Goal: Task Accomplishment & Management: Manage account settings

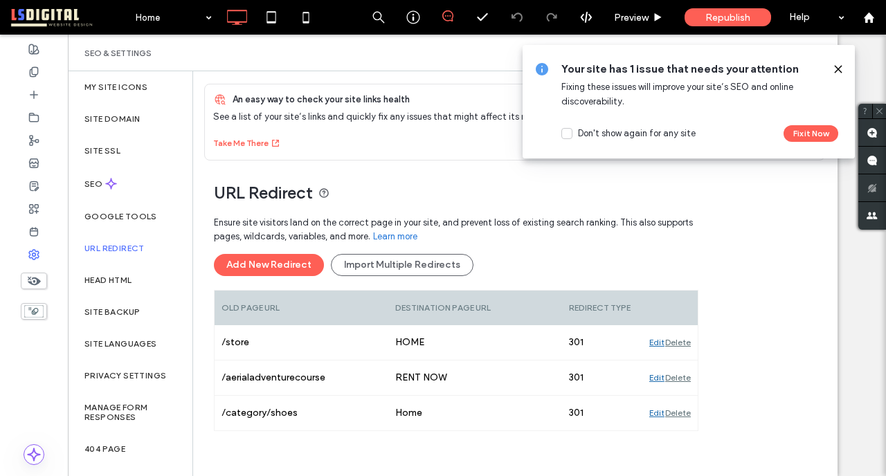
click at [120, 152] on label "Site SSL" at bounding box center [102, 151] width 36 height 10
click at [96, 183] on label "SEO" at bounding box center [94, 184] width 21 height 10
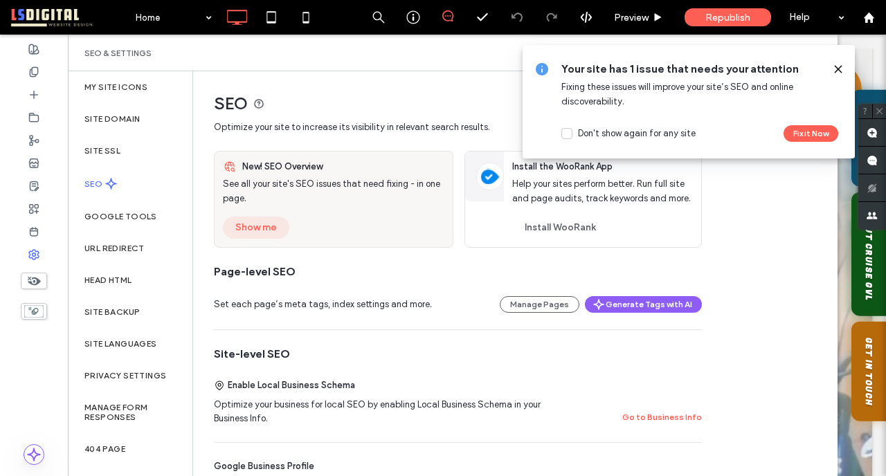
click at [265, 228] on button "Show me" at bounding box center [256, 228] width 66 height 22
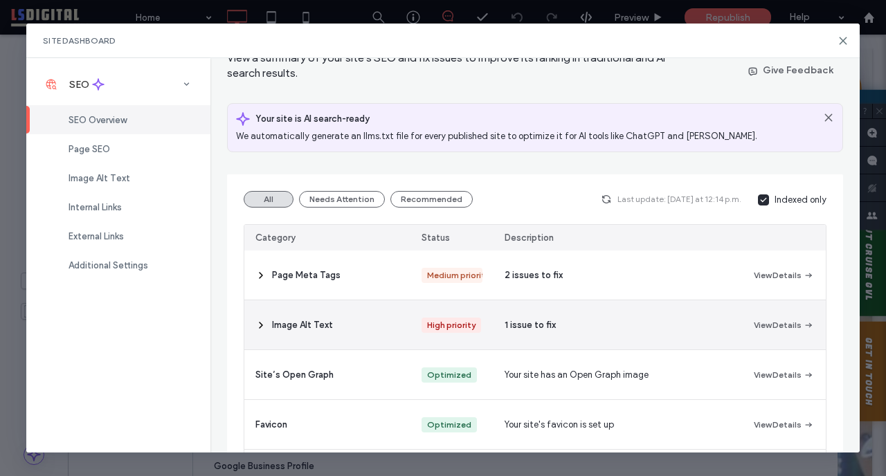
scroll to position [65, 0]
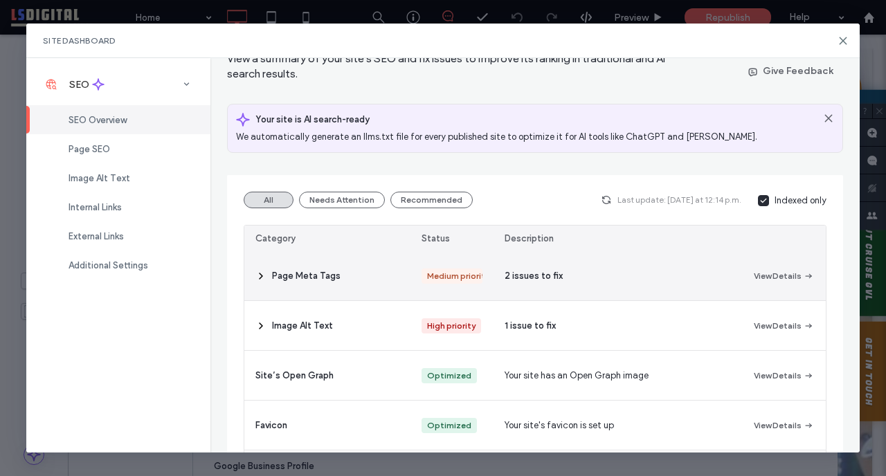
click at [321, 280] on span "Page Meta Tags" at bounding box center [306, 276] width 69 height 14
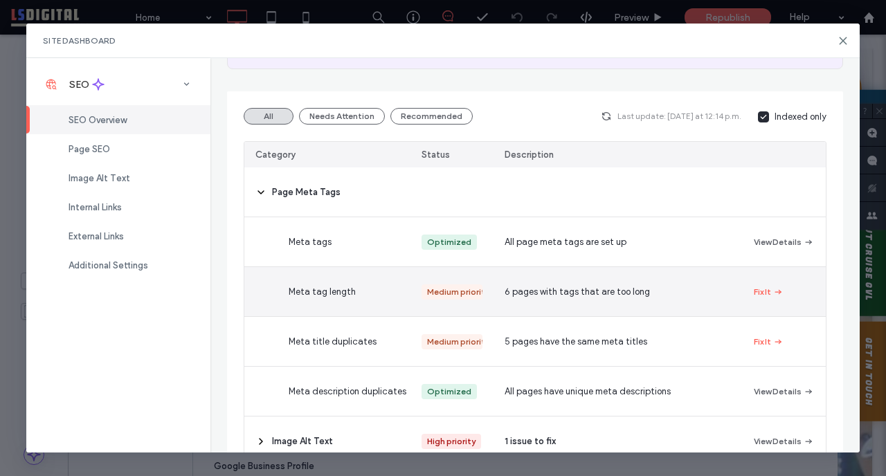
scroll to position [160, 0]
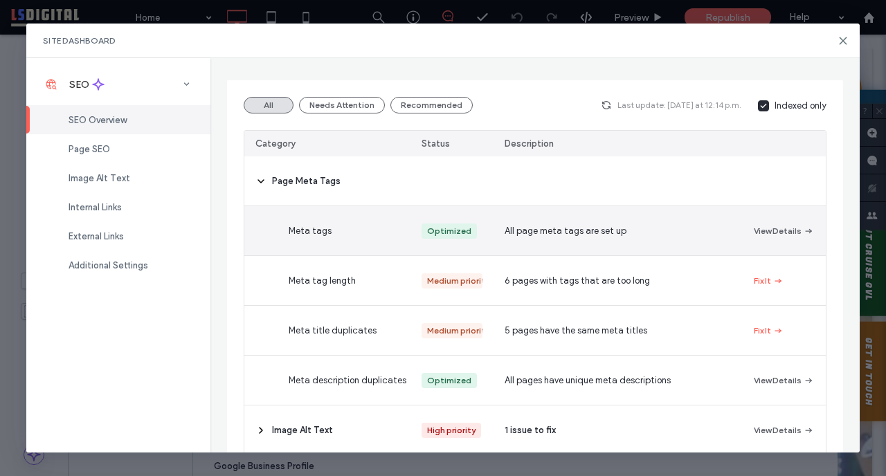
click at [325, 229] on span "Meta tags" at bounding box center [310, 231] width 43 height 14
click at [773, 231] on button "View Details" at bounding box center [784, 231] width 60 height 17
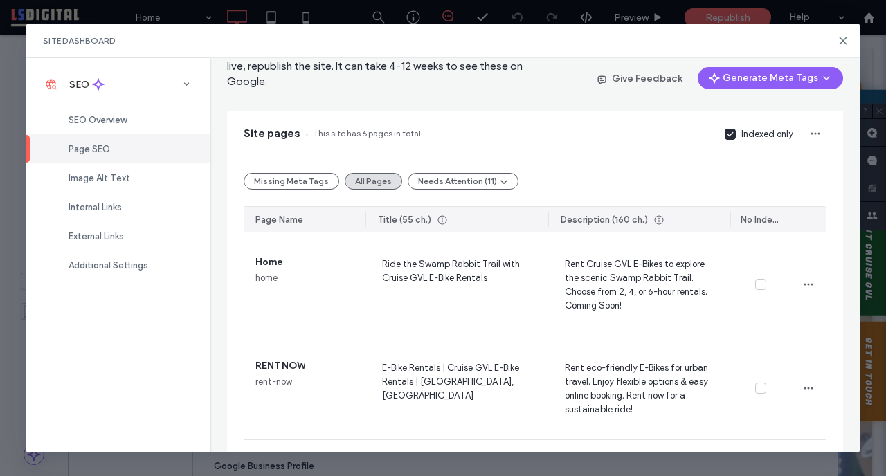
scroll to position [100, 0]
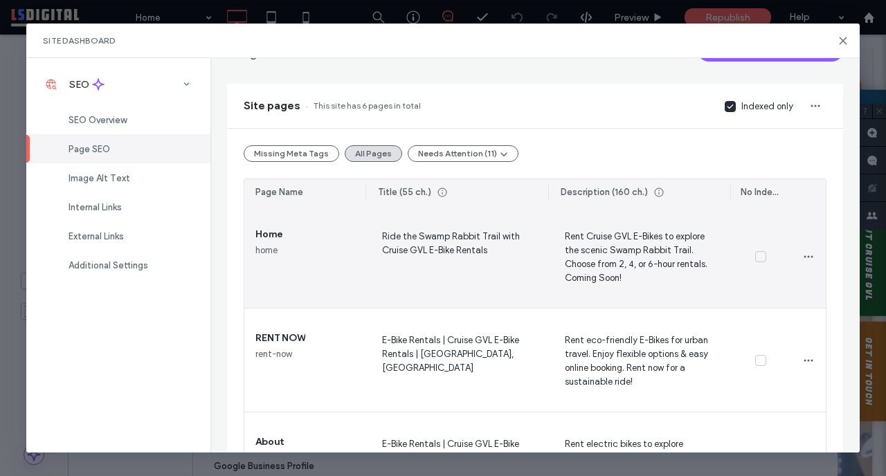
click at [684, 257] on span "Rent Cruise GVL E-Bikes to explore the scenic Swamp Rabbit Trail. Choose from 2…" at bounding box center [639, 256] width 160 height 57
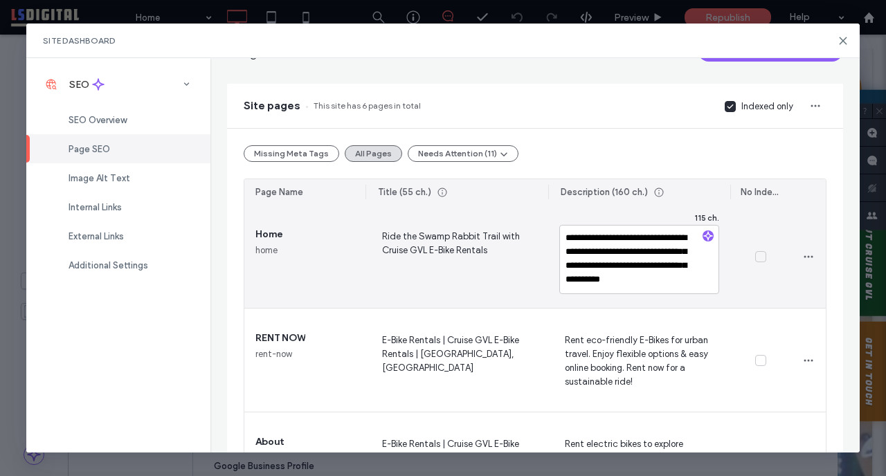
scroll to position [12, 0]
drag, startPoint x: 647, startPoint y: 278, endPoint x: 657, endPoint y: 294, distance: 19.6
click at [657, 294] on div "**********" at bounding box center [639, 256] width 182 height 103
type textarea "**********"
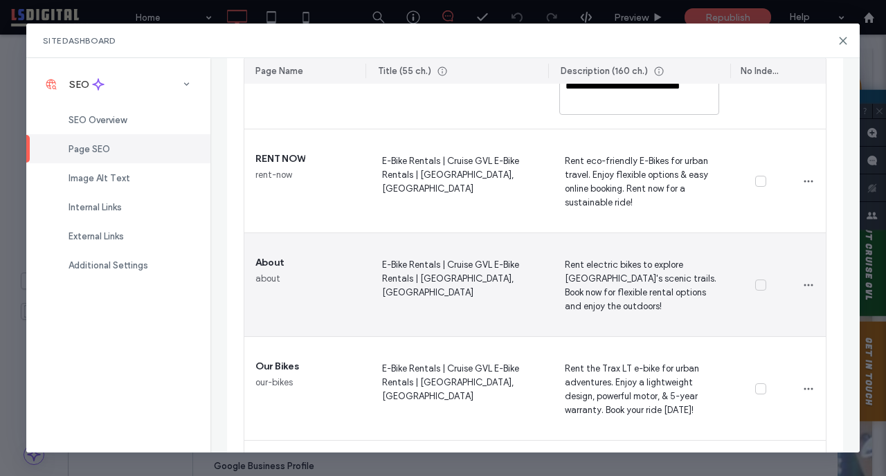
scroll to position [285, 0]
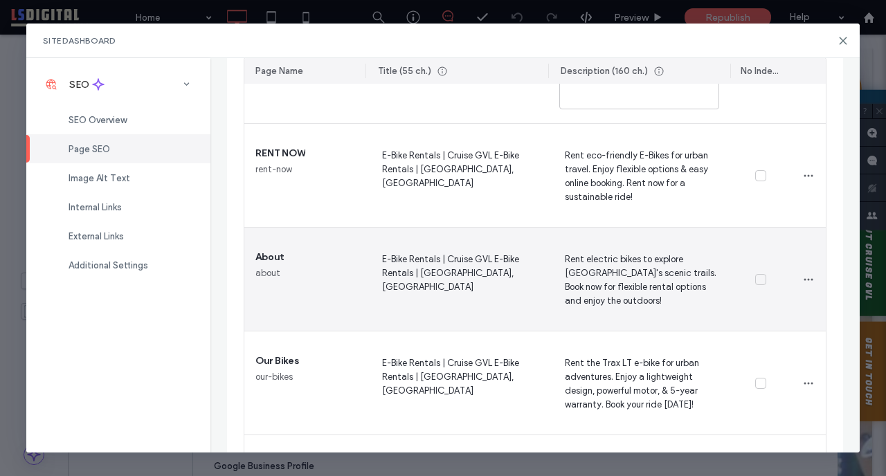
click at [636, 321] on div "Rent electric bikes to explore Greenville's scenic trails. Book now for flexibl…" at bounding box center [639, 279] width 182 height 103
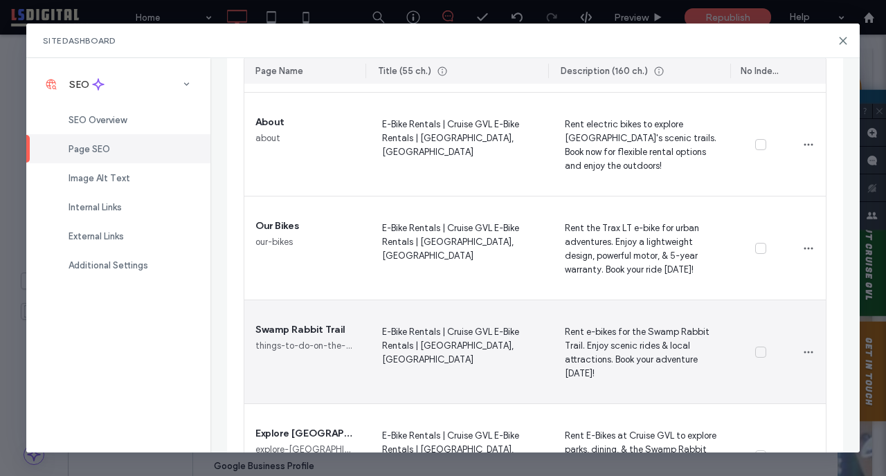
scroll to position [494, 0]
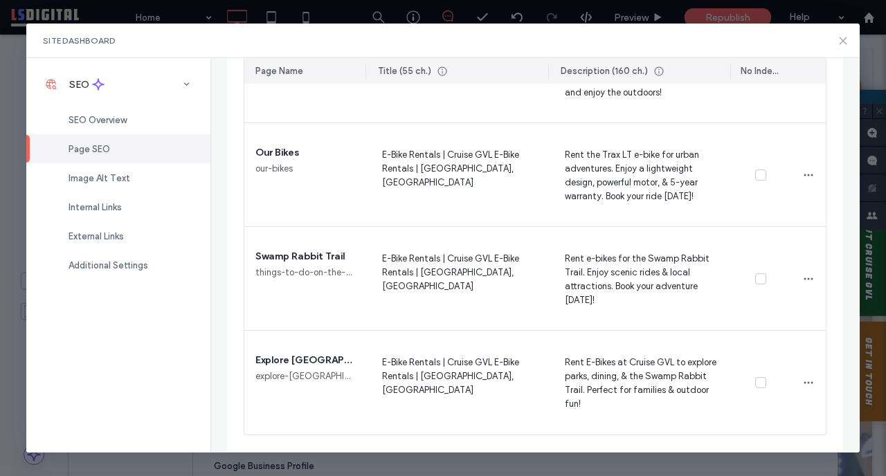
click at [843, 43] on icon at bounding box center [843, 40] width 11 height 11
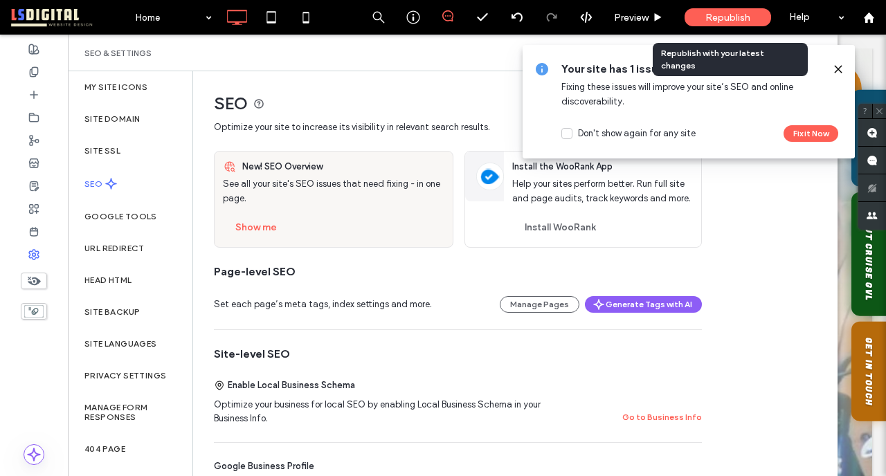
click at [713, 17] on span "Republish" at bounding box center [727, 18] width 45 height 12
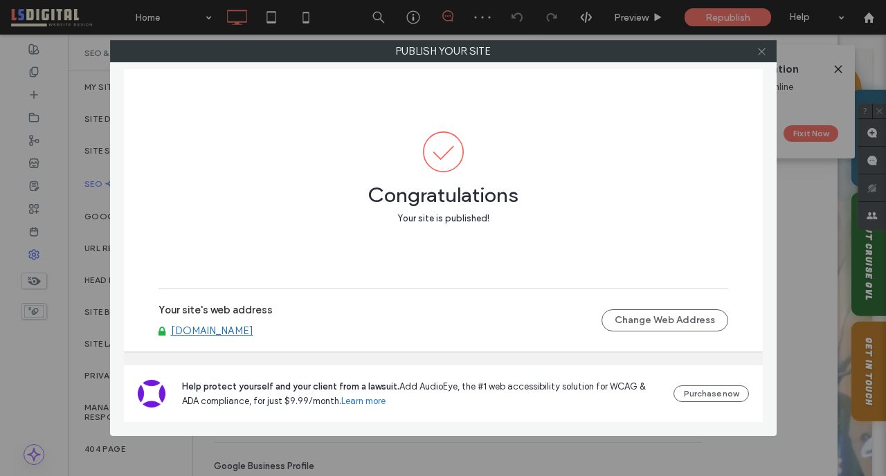
click at [759, 47] on icon at bounding box center [762, 51] width 10 height 10
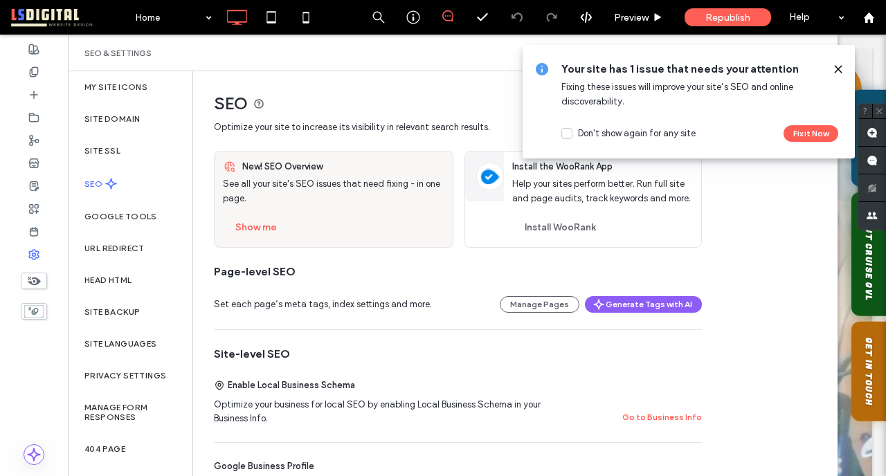
click at [836, 64] on icon at bounding box center [838, 69] width 11 height 11
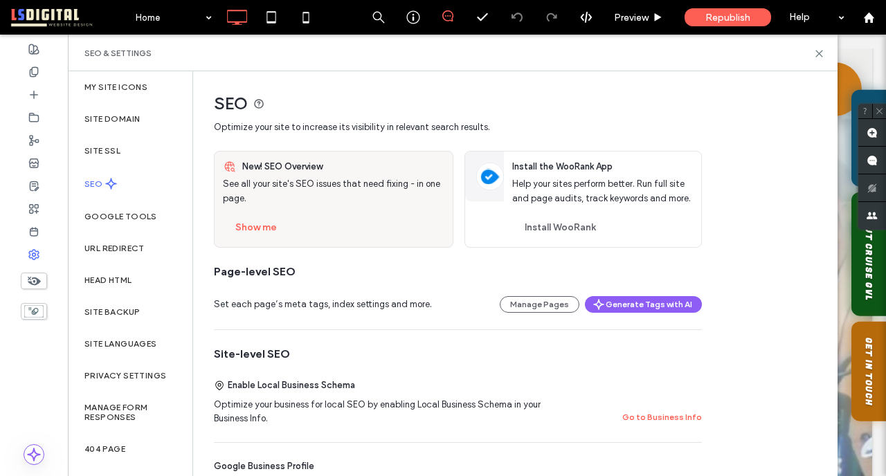
click at [836, 66] on div "SEO & Settings" at bounding box center [453, 53] width 770 height 37
drag, startPoint x: 818, startPoint y: 49, endPoint x: 750, endPoint y: 15, distance: 75.9
click at [818, 49] on icon at bounding box center [819, 53] width 10 height 10
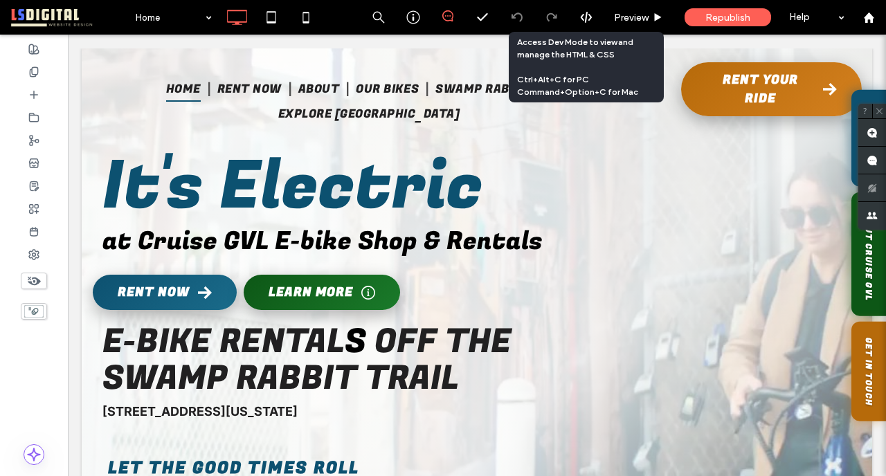
click at [585, 15] on icon at bounding box center [586, 17] width 12 height 12
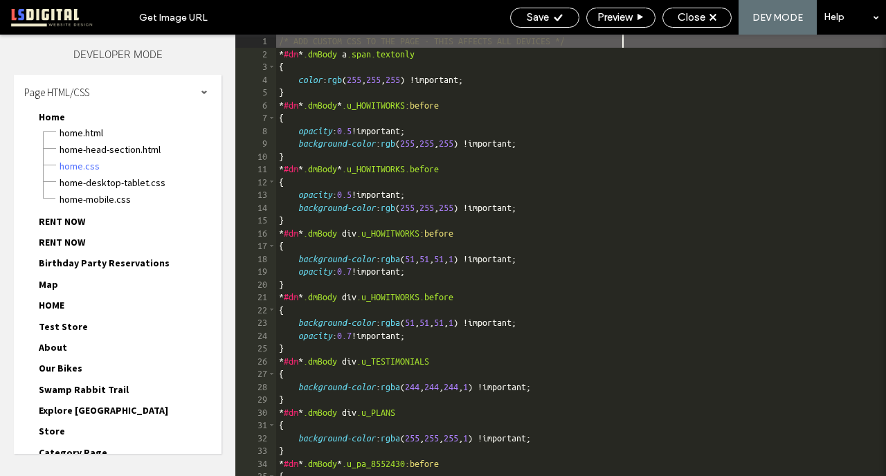
scroll to position [1, 0]
click at [105, 134] on span "Home.html" at bounding box center [134, 133] width 150 height 14
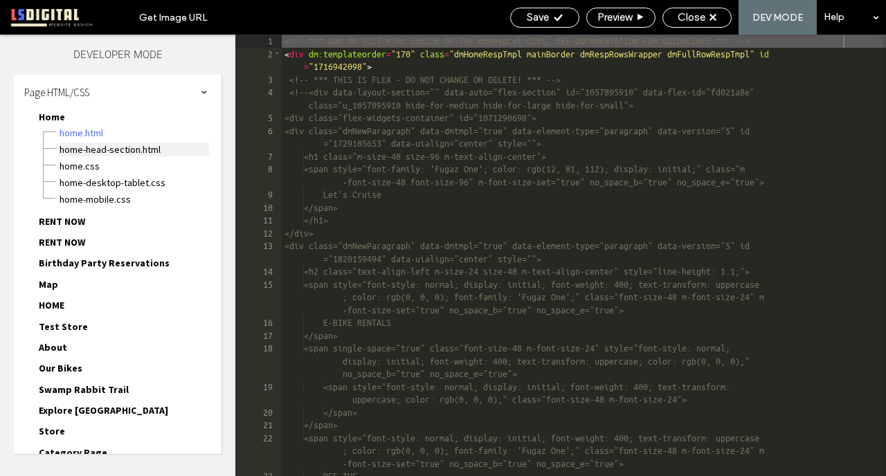
click at [116, 147] on span "Home-head-section.html" at bounding box center [134, 150] width 150 height 14
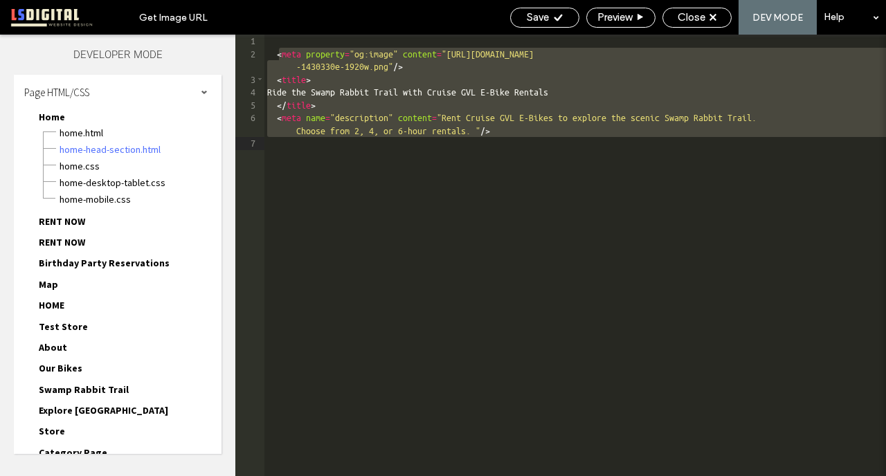
drag, startPoint x: 278, startPoint y: 50, endPoint x: 586, endPoint y: 194, distance: 340.1
click at [588, 195] on div "< meta property = "og:image" content = "https://lirp.cdn-website.com/9e698e24/d…" at bounding box center [575, 268] width 622 height 467
click at [73, 131] on span "Home.html" at bounding box center [134, 133] width 150 height 14
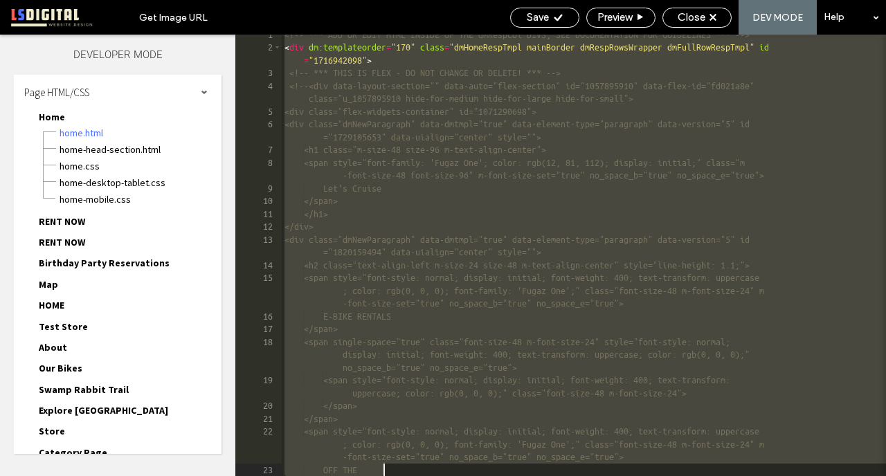
scroll to position [4, 0]
drag, startPoint x: 287, startPoint y: 39, endPoint x: 420, endPoint y: 476, distance: 456.0
click at [424, 476] on div "<!-- *** ADD OR EDIT HTML INSIDE OF THE dmRespCol DIVS, SEE DOCUMENTATION FOR G…" at bounding box center [584, 261] width 604 height 467
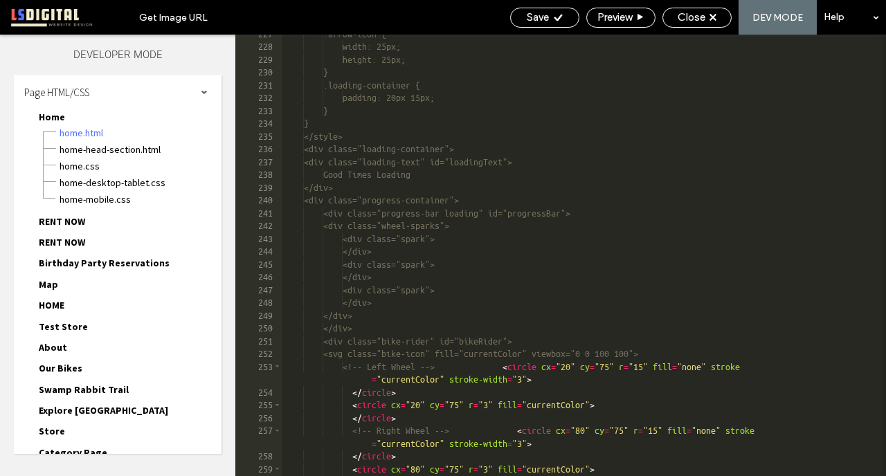
scroll to position [2099, 0]
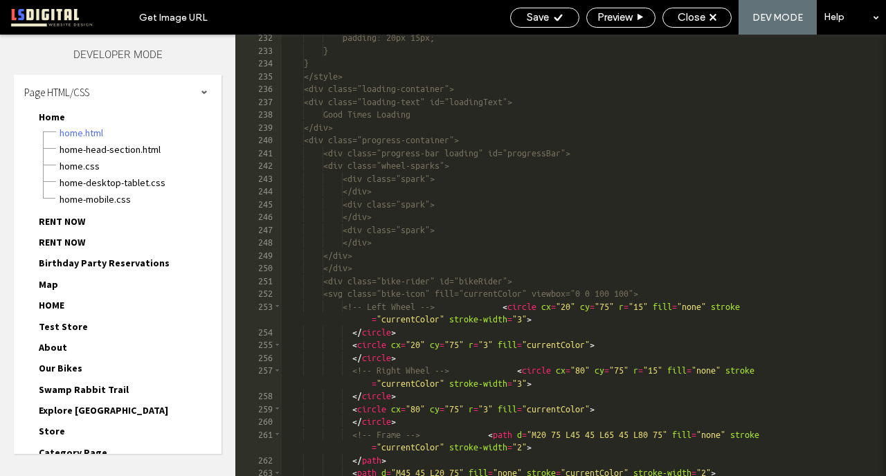
click at [451, 305] on div "padding: 20px 15px; } } </style> <div class="loading-container"> <div class="lo…" at bounding box center [584, 264] width 604 height 467
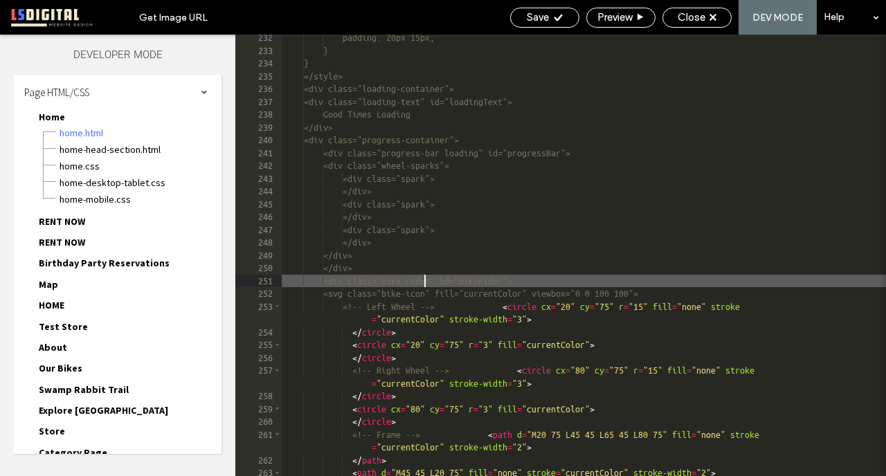
click at [422, 282] on div "padding: 20px 15px; } } </style> <div class="loading-container"> <div class="lo…" at bounding box center [584, 264] width 604 height 467
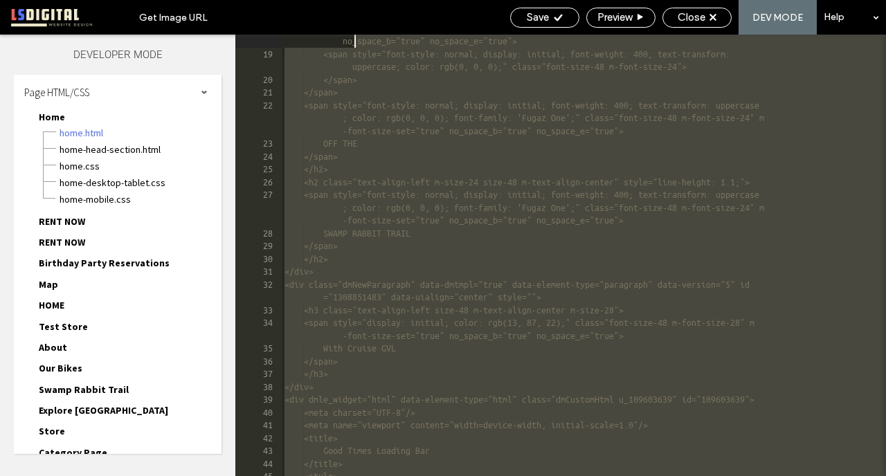
scroll to position [0, 0]
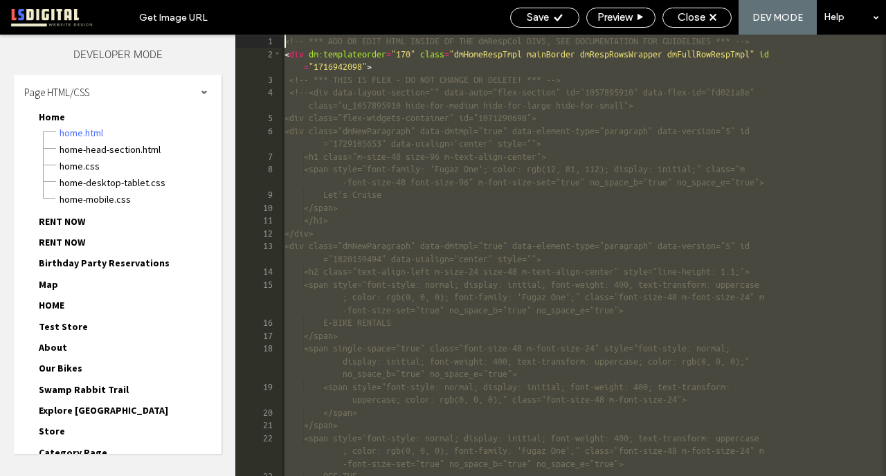
drag, startPoint x: 334, startPoint y: 465, endPoint x: 317, endPoint y: -78, distance: 543.0
click at [317, 0] on html ".wqwq-1{fill:#231f20;} .cls-1q, .cls-2q { fill-rule: evenodd; } .cls-2q { fill:…" at bounding box center [443, 238] width 886 height 476
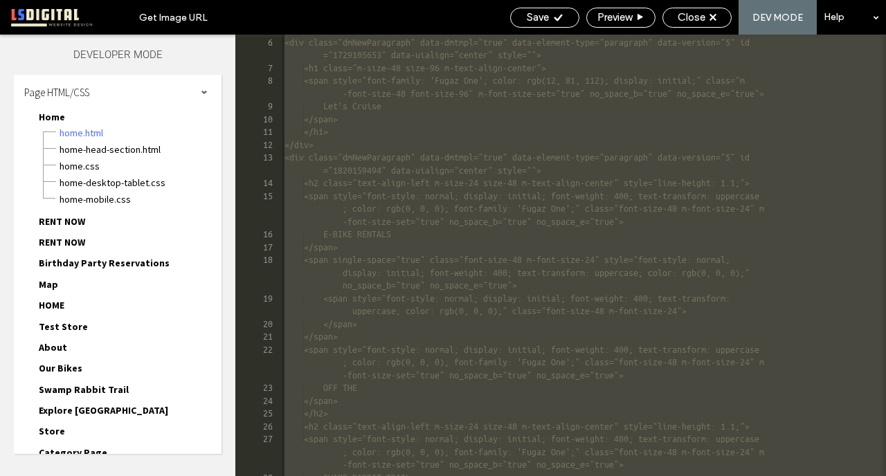
scroll to position [57, 0]
click at [784, 223] on div "<div class="flex-widgets-container" id="1071290698"> <div class="dmNewParagraph…" at bounding box center [584, 258] width 604 height 467
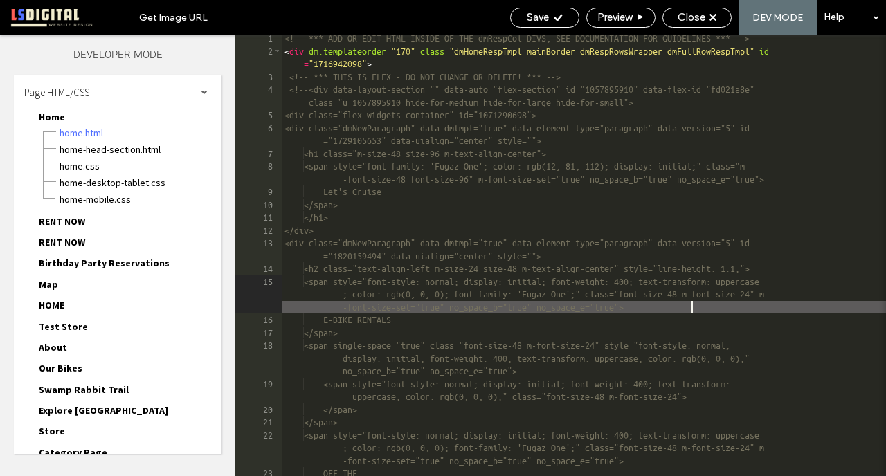
scroll to position [1, 0]
click at [699, 21] on span "Close" at bounding box center [692, 17] width 28 height 12
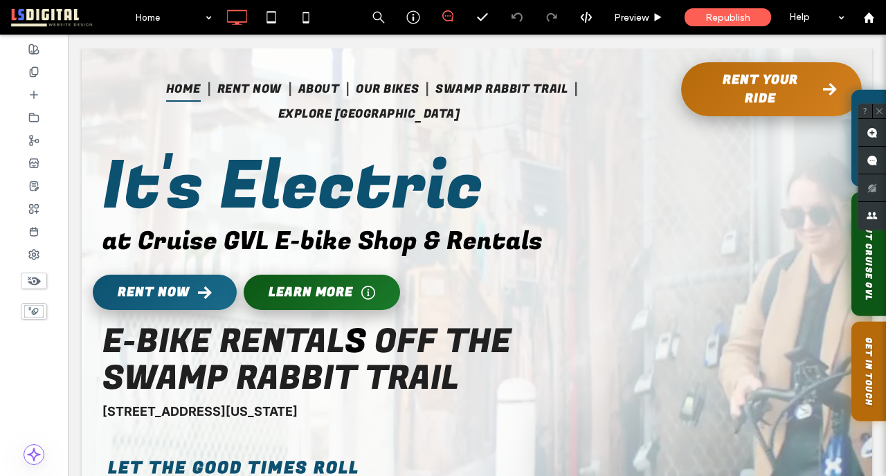
click at [40, 276] on icon at bounding box center [33, 280] width 15 height 15
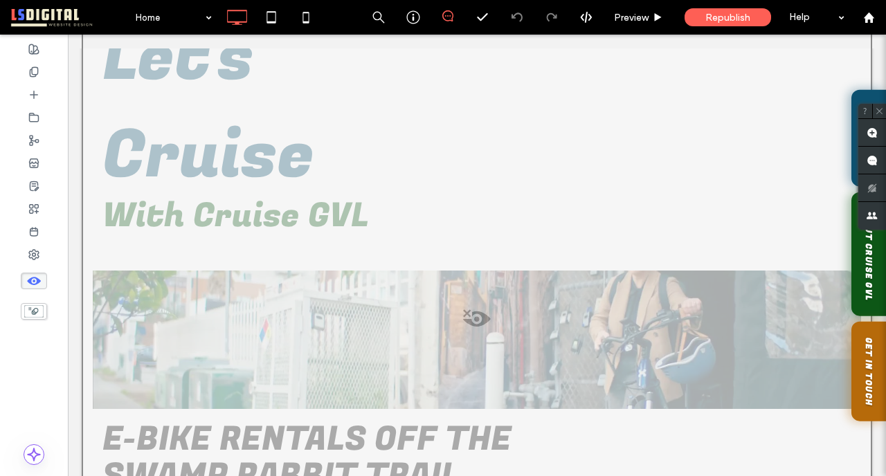
scroll to position [128, 0]
click at [469, 224] on div at bounding box center [477, 352] width 791 height 865
click at [487, 240] on button "Yes" at bounding box center [489, 241] width 43 height 17
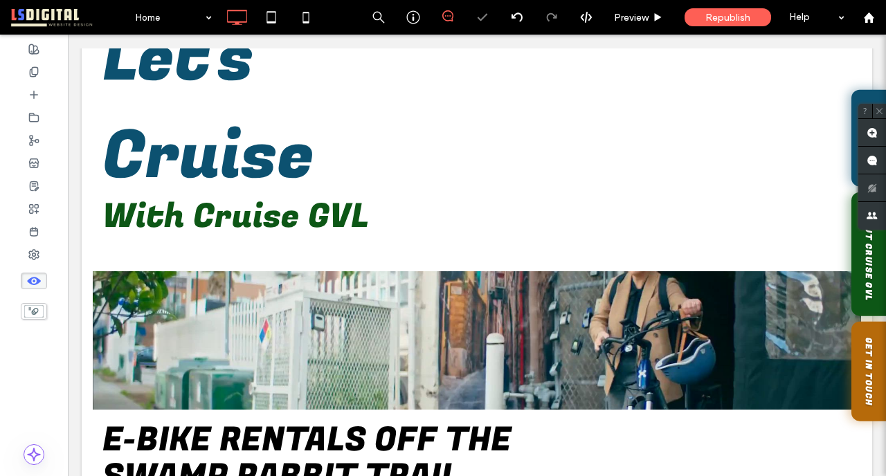
scroll to position [0, 0]
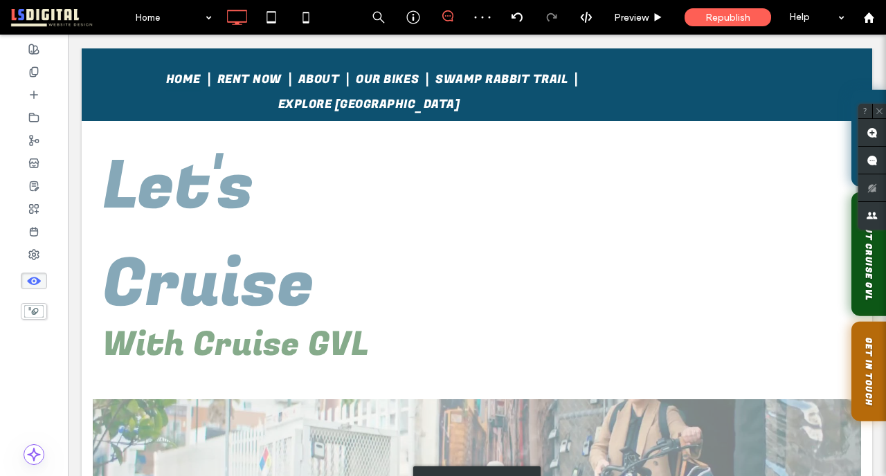
click at [214, 228] on div "Click to edit in Flex Mode" at bounding box center [477, 480] width 791 height 865
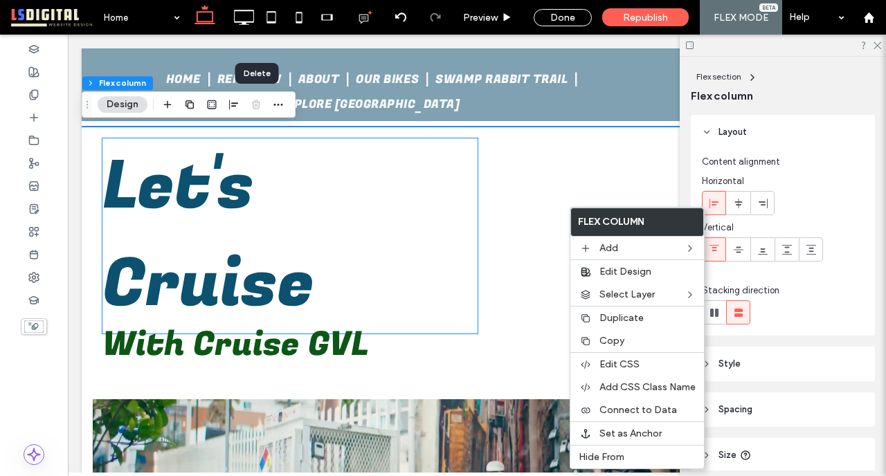
click at [427, 198] on h1 "Let's Cruise" at bounding box center [289, 235] width 375 height 195
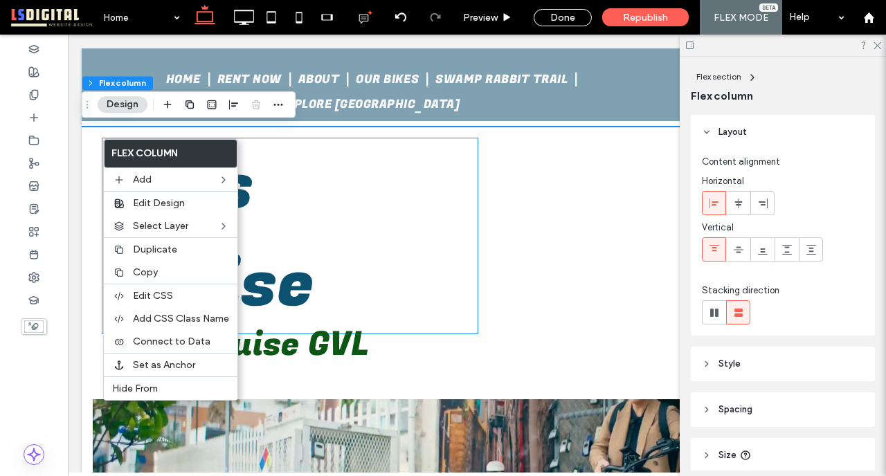
click at [318, 174] on h1 "Let's Cruise" at bounding box center [289, 235] width 375 height 195
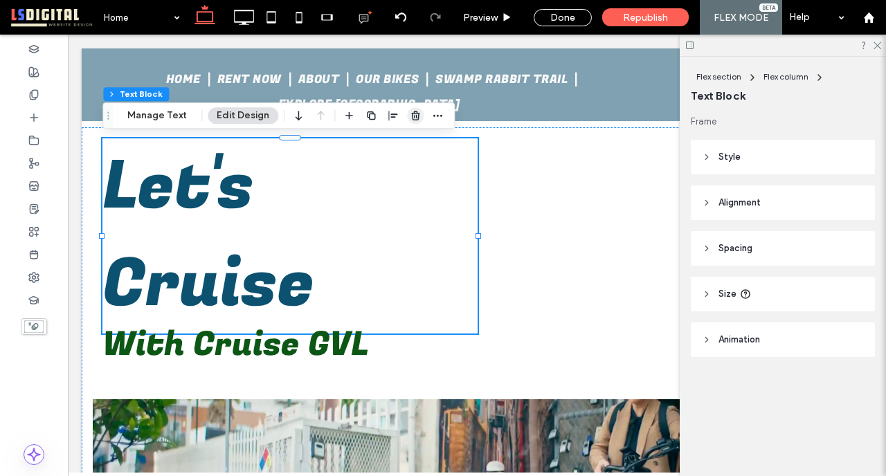
drag, startPoint x: 411, startPoint y: 117, endPoint x: 343, endPoint y: 82, distance: 76.2
click at [411, 117] on use "button" at bounding box center [415, 115] width 8 height 9
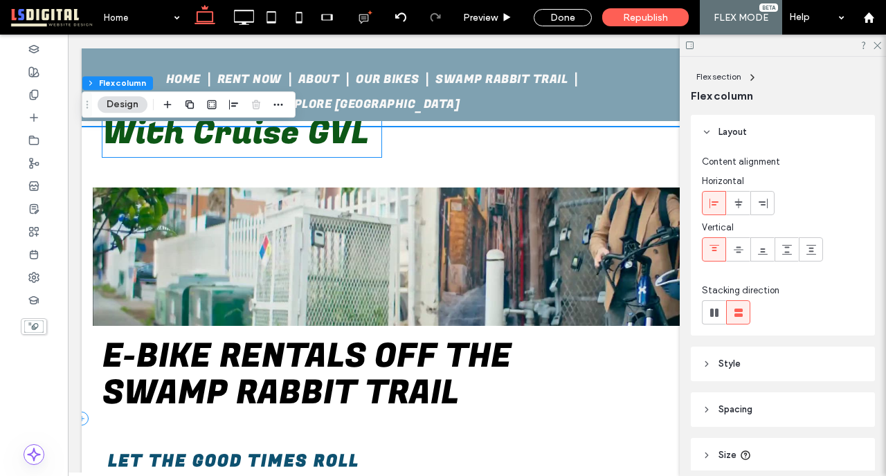
click at [348, 152] on span "With Cruise GVL" at bounding box center [235, 133] width 267 height 48
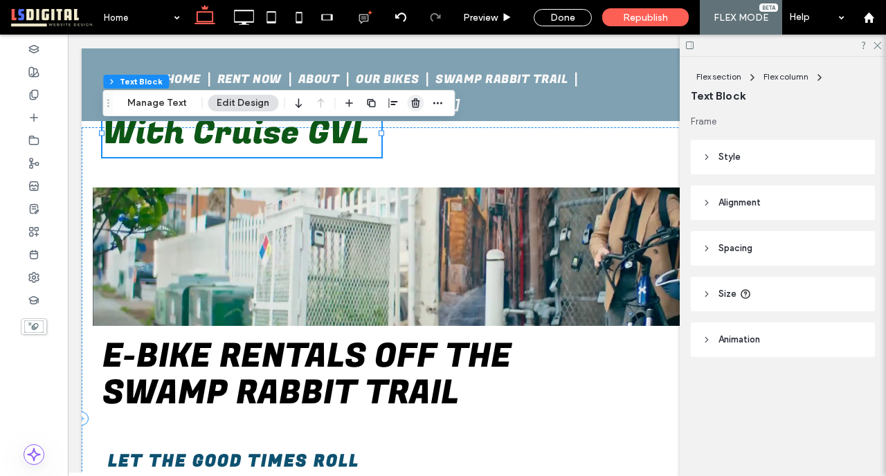
click at [411, 110] on span "button" at bounding box center [415, 103] width 17 height 17
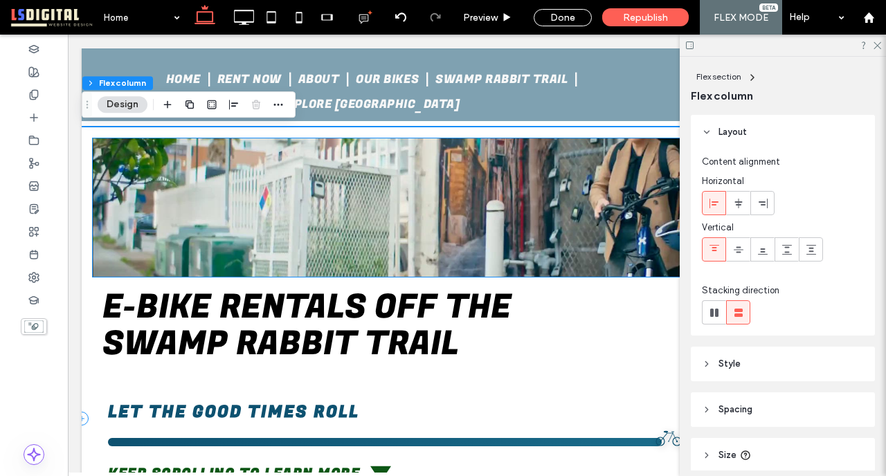
click at [397, 234] on video at bounding box center [477, 207] width 768 height 138
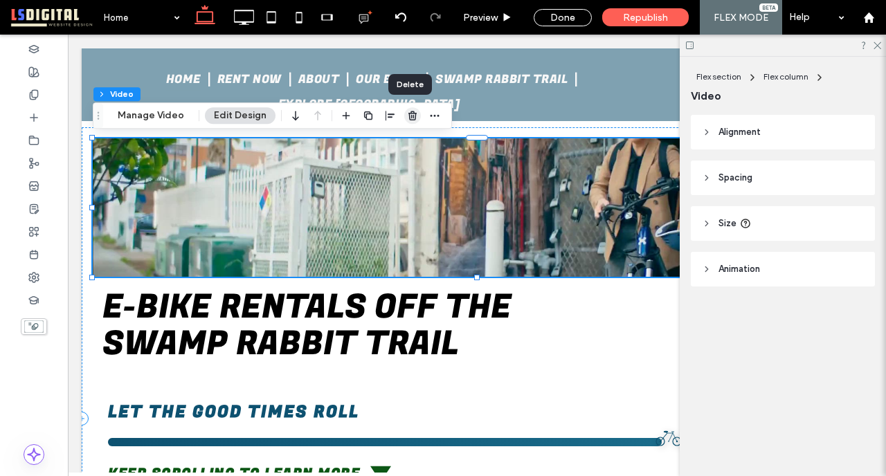
click at [411, 118] on icon "button" at bounding box center [412, 115] width 11 height 11
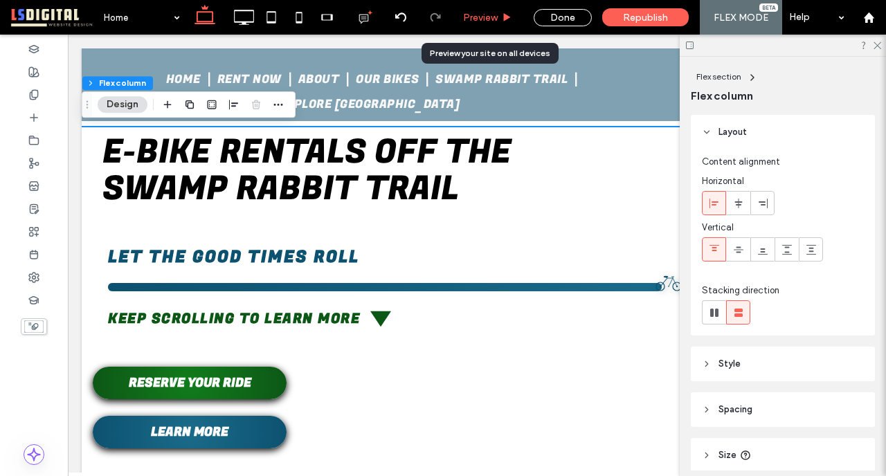
click at [478, 18] on span "Preview" at bounding box center [480, 18] width 35 height 12
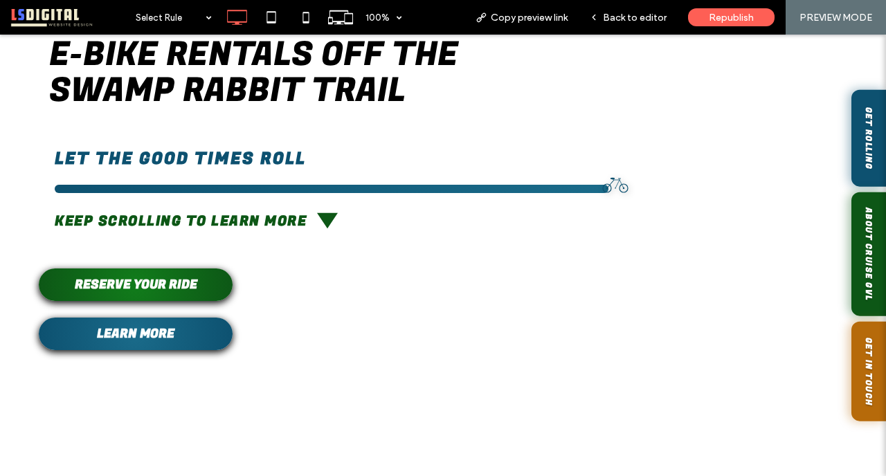
scroll to position [9, 0]
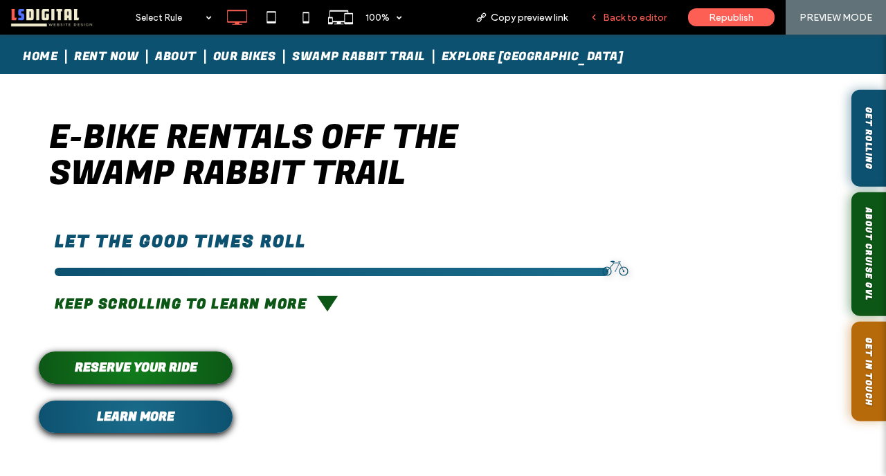
click at [647, 13] on span "Back to editor" at bounding box center [635, 18] width 64 height 12
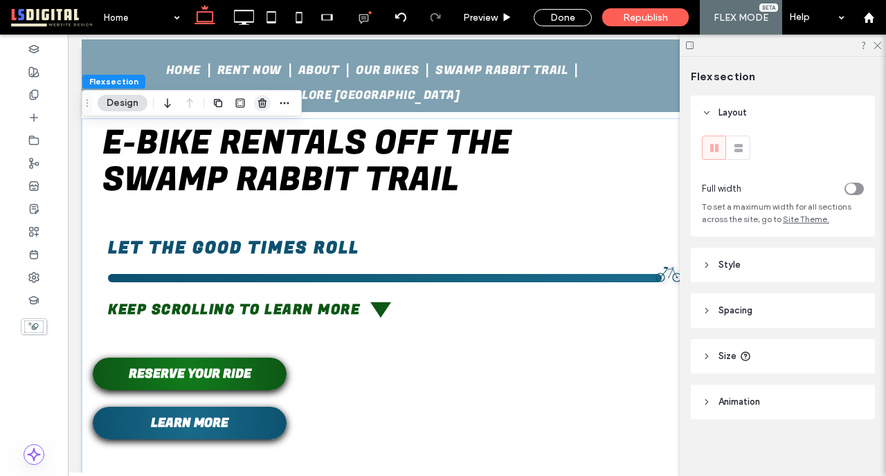
click at [260, 102] on icon "button" at bounding box center [262, 103] width 11 height 11
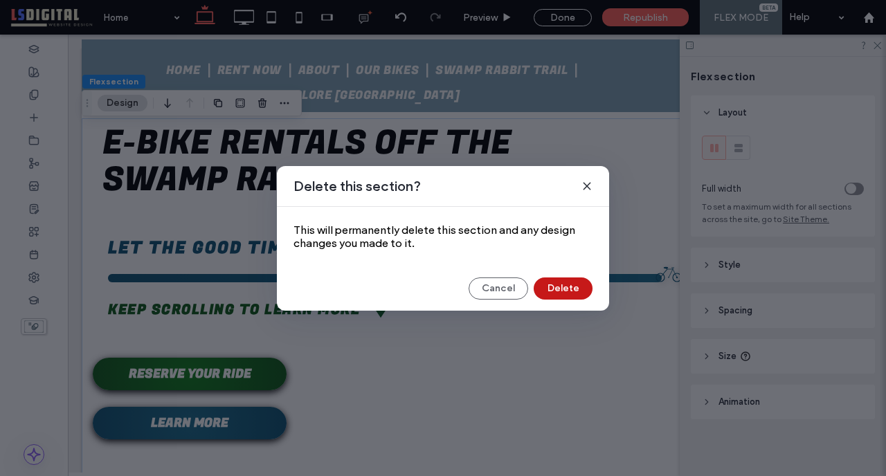
click at [560, 289] on button "Delete" at bounding box center [563, 289] width 59 height 22
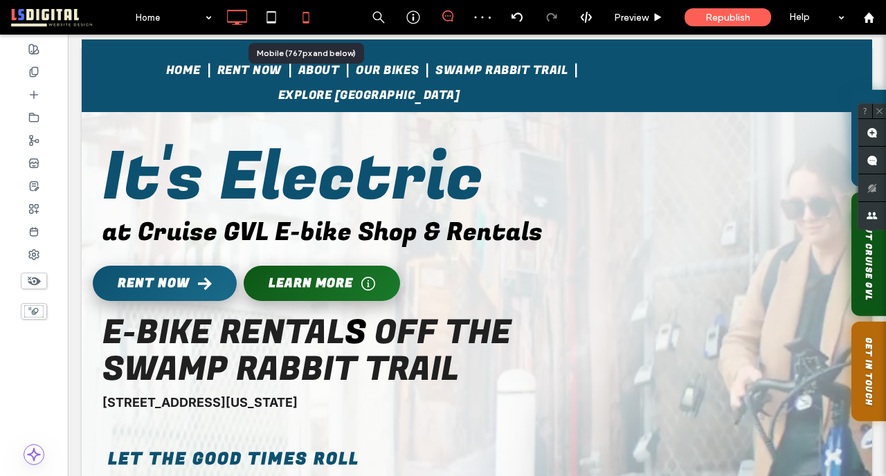
click at [307, 14] on icon at bounding box center [306, 17] width 28 height 28
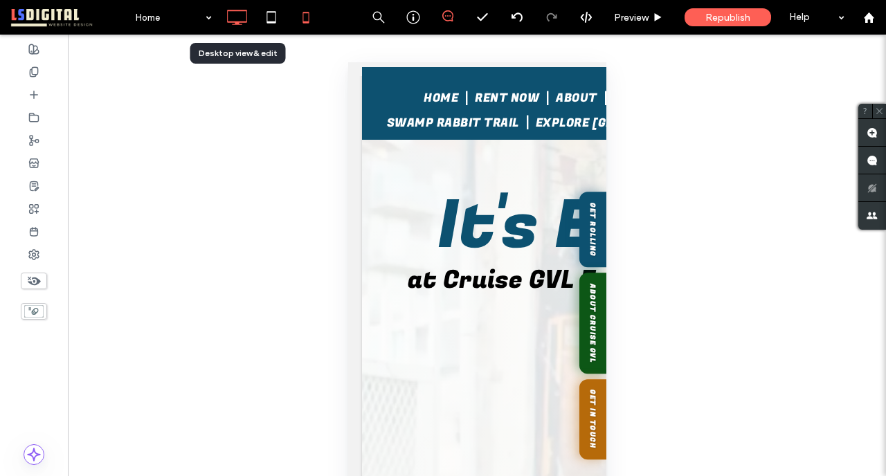
click at [241, 15] on icon at bounding box center [237, 17] width 28 height 28
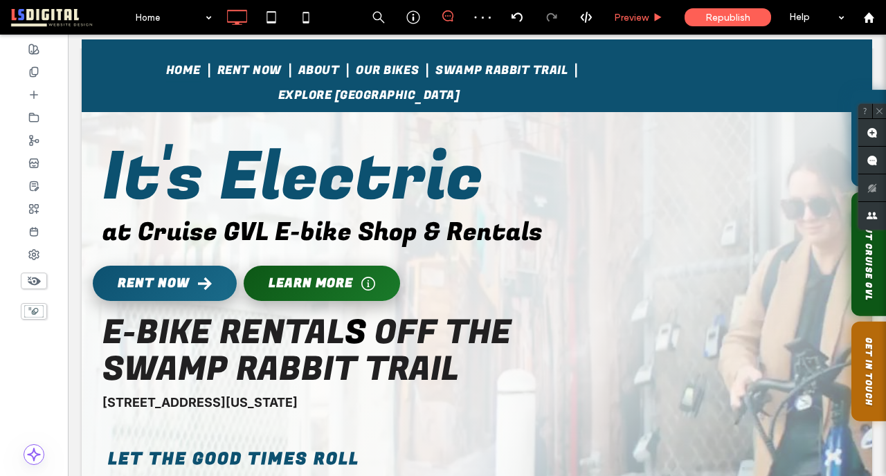
click at [633, 15] on span "Preview" at bounding box center [631, 18] width 35 height 12
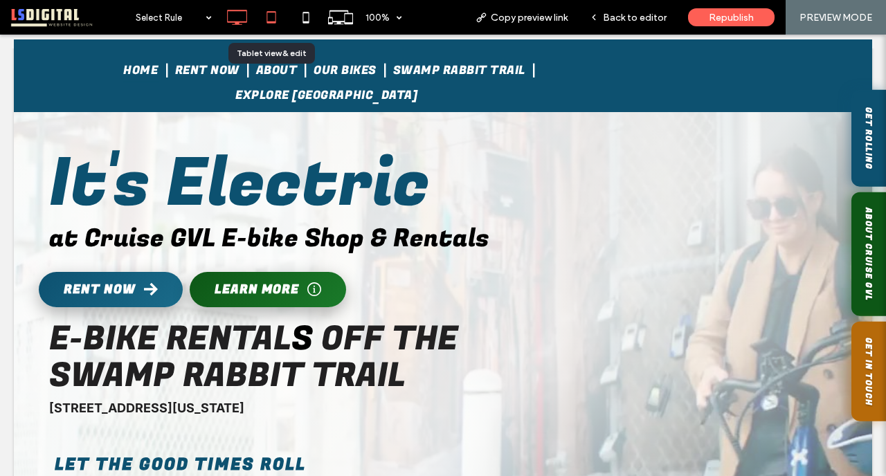
click at [273, 17] on icon at bounding box center [272, 17] width 28 height 28
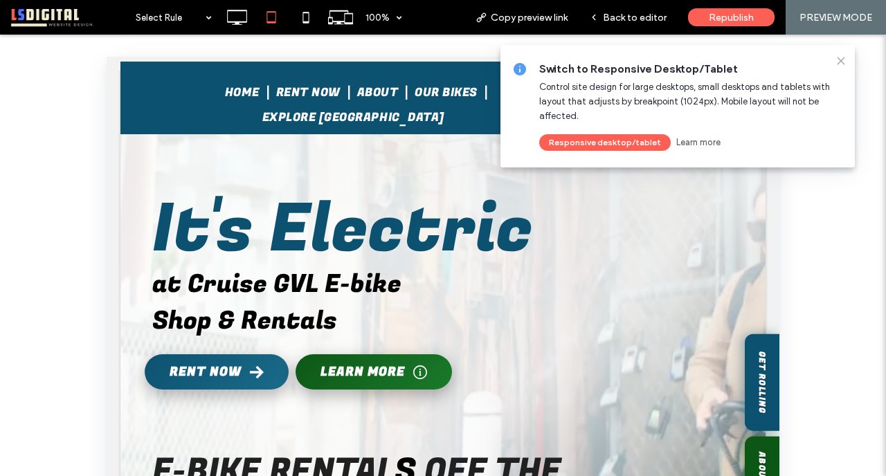
click at [842, 63] on icon at bounding box center [841, 60] width 11 height 11
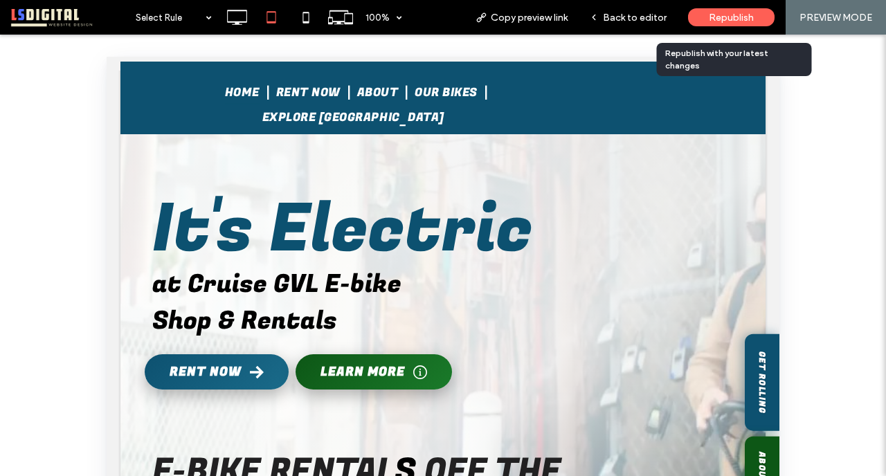
click at [751, 18] on span "Republish" at bounding box center [731, 18] width 45 height 12
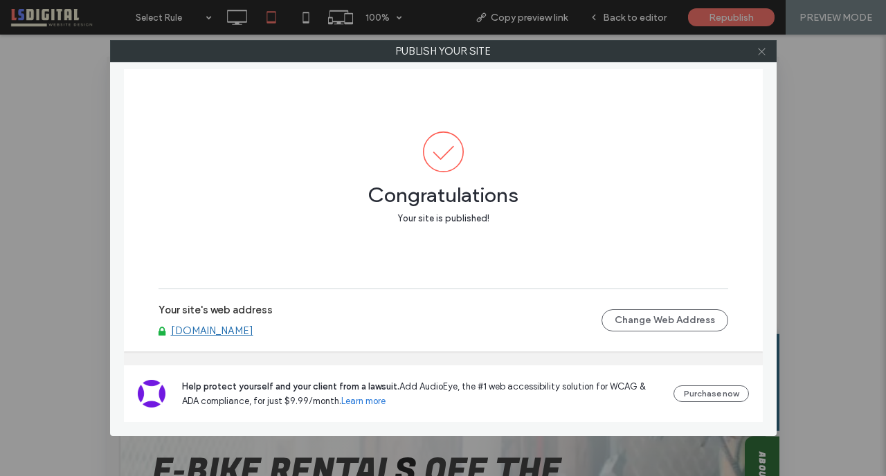
click at [762, 48] on icon at bounding box center [762, 51] width 10 height 10
